Goal: Share content: Share content

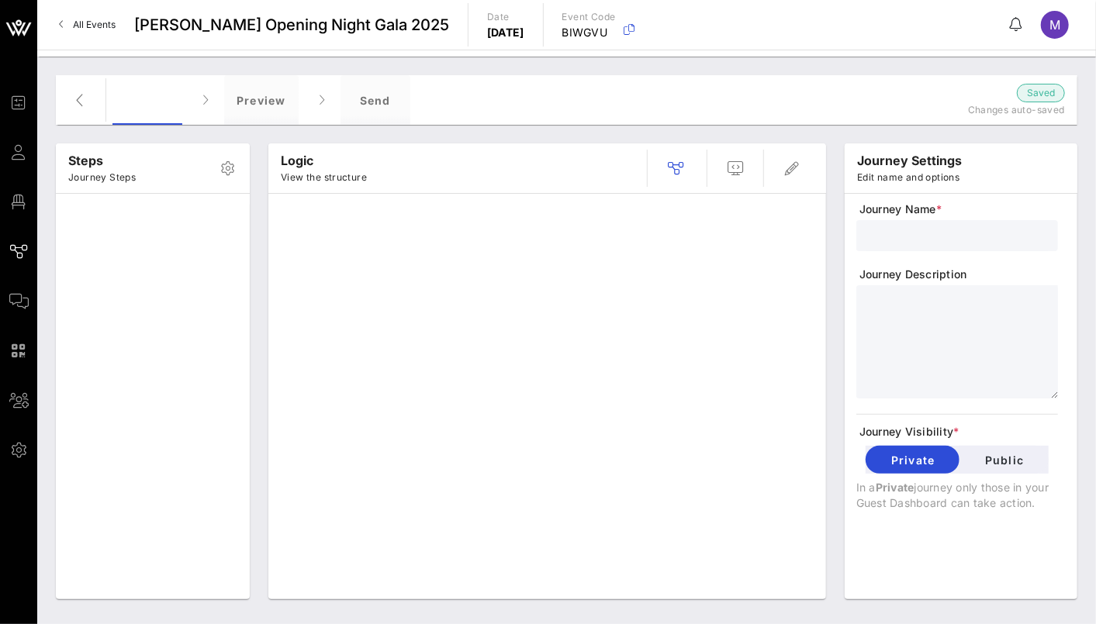
type input "RSVP Only"
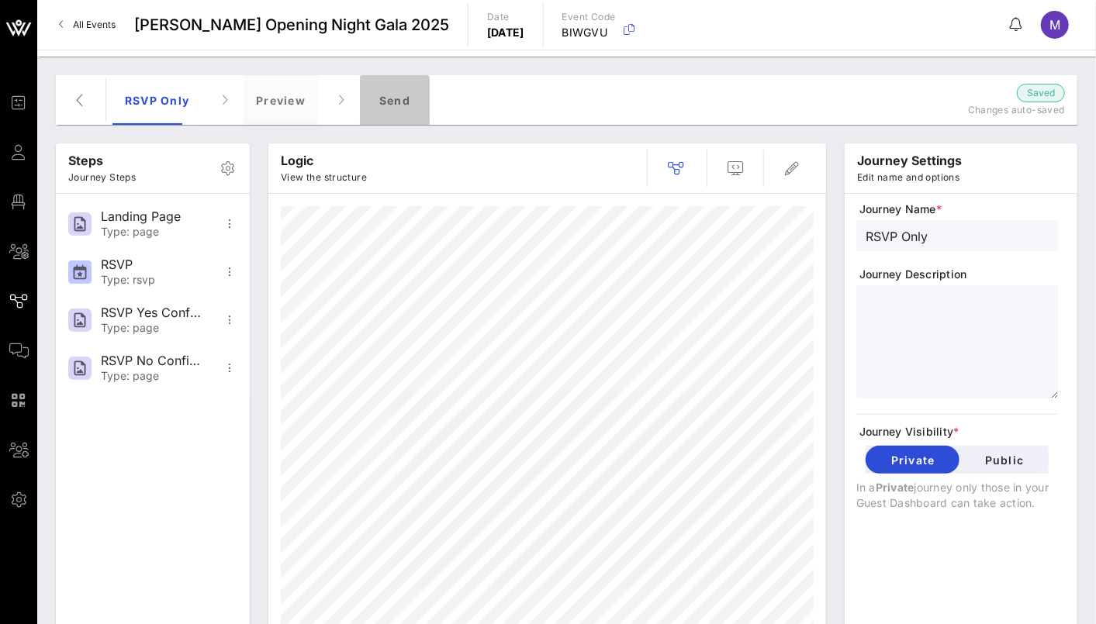
drag, startPoint x: 404, startPoint y: 96, endPoint x: 415, endPoint y: 97, distance: 10.9
click at [405, 96] on div "Send" at bounding box center [395, 100] width 70 height 50
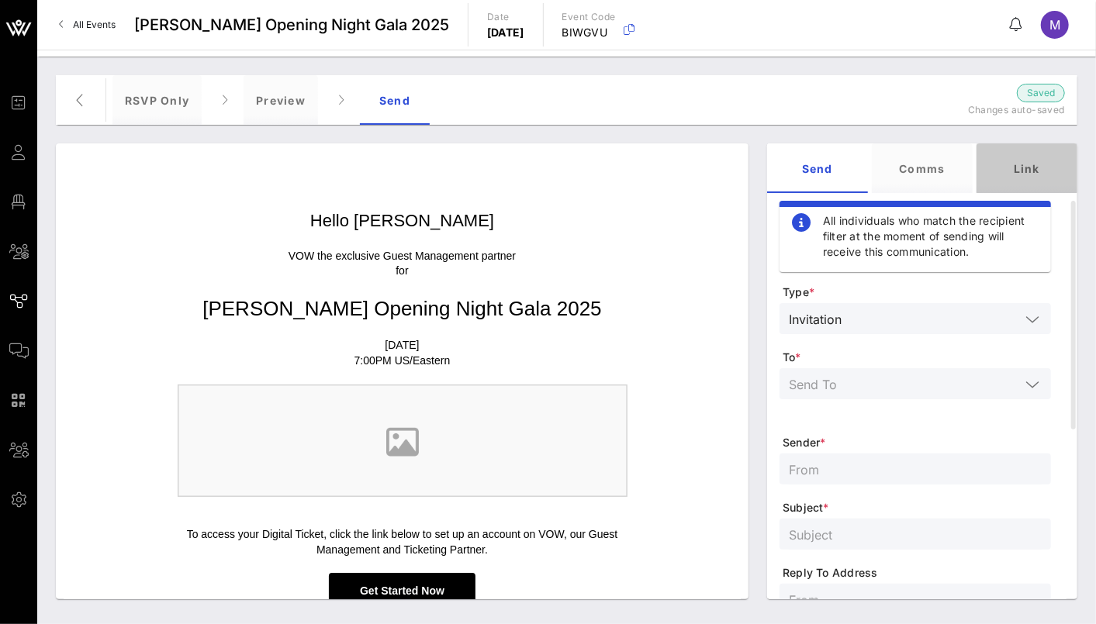
click at [1038, 164] on div "Link" at bounding box center [1026, 168] width 101 height 50
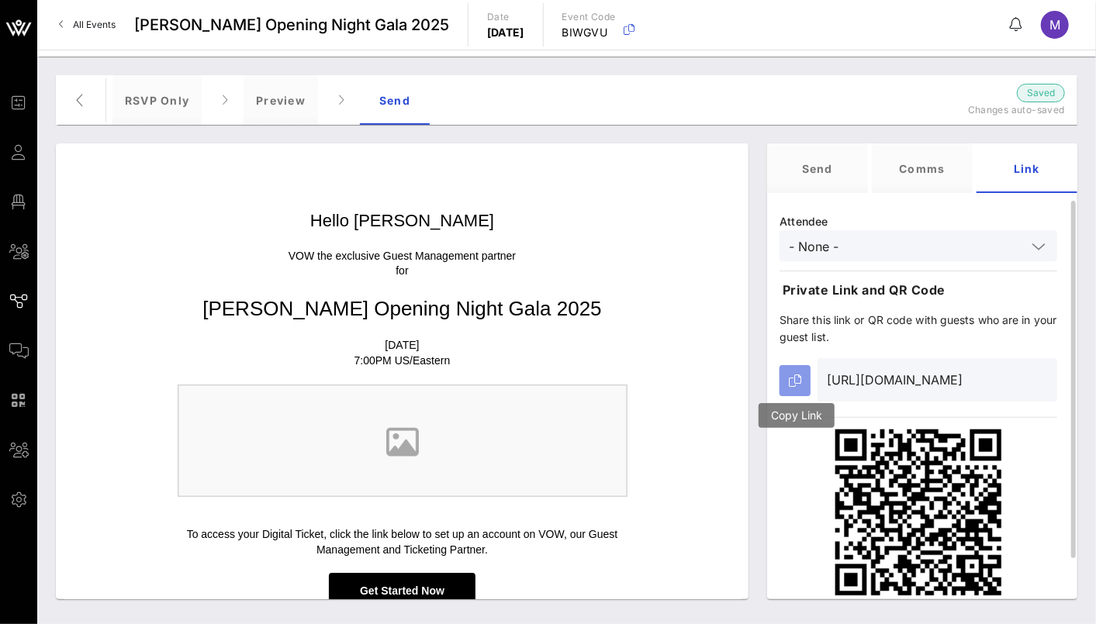
click at [793, 385] on icon "button" at bounding box center [795, 381] width 12 height 12
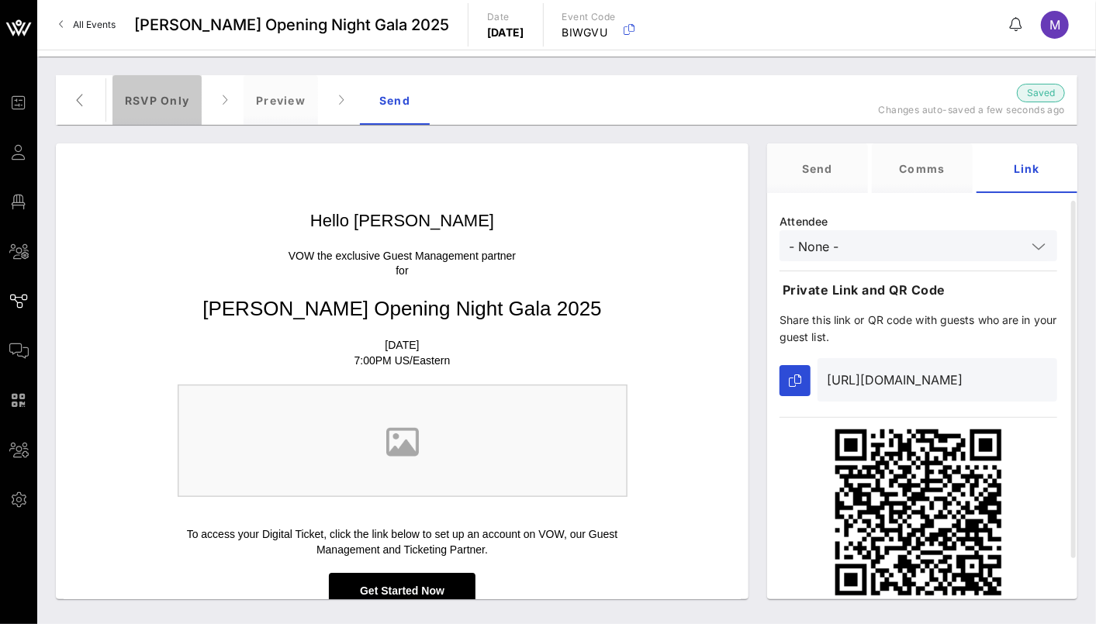
click at [134, 101] on div "RSVP Only" at bounding box center [156, 100] width 89 height 50
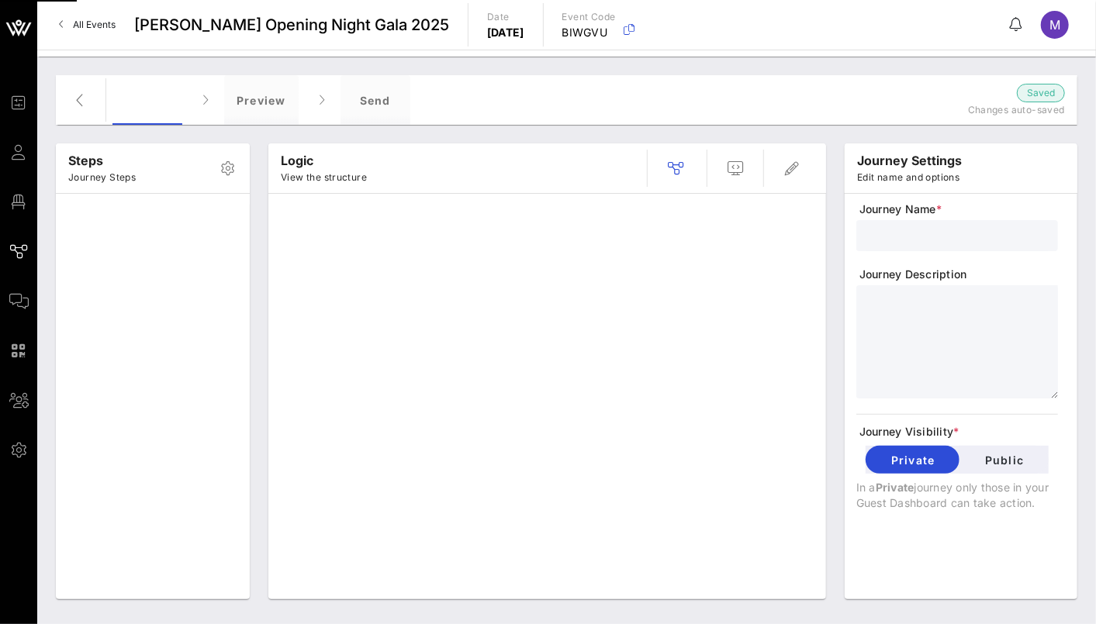
type input "RSVP Only"
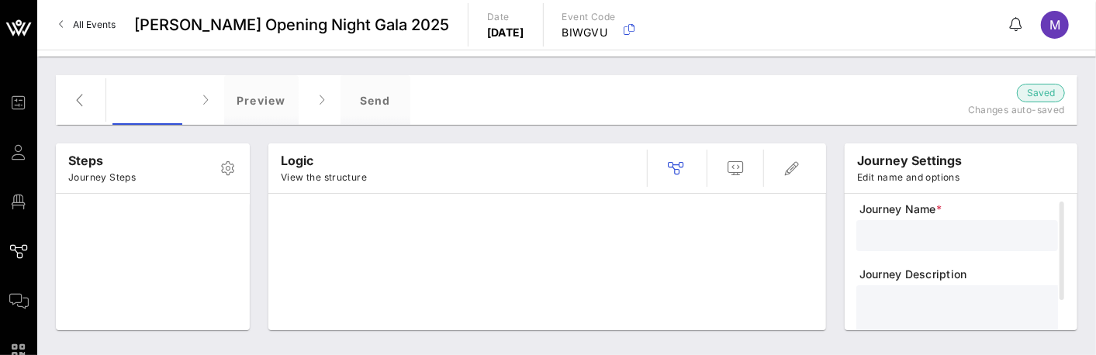
type input "RSVP Only"
